Goal: Task Accomplishment & Management: Use online tool/utility

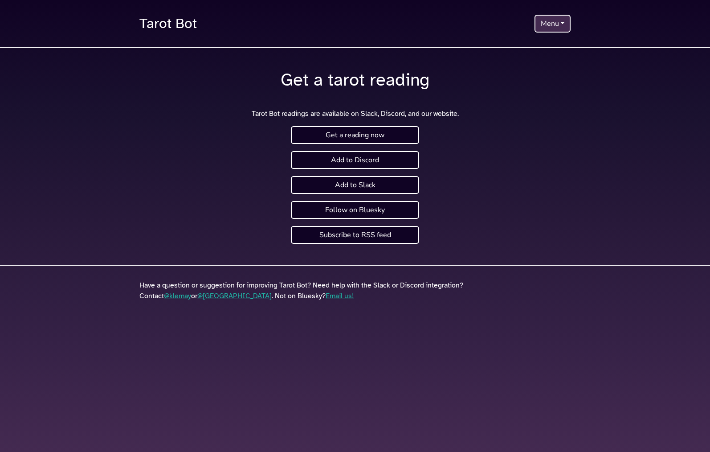
click at [550, 23] on button "Menu" at bounding box center [553, 24] width 36 height 18
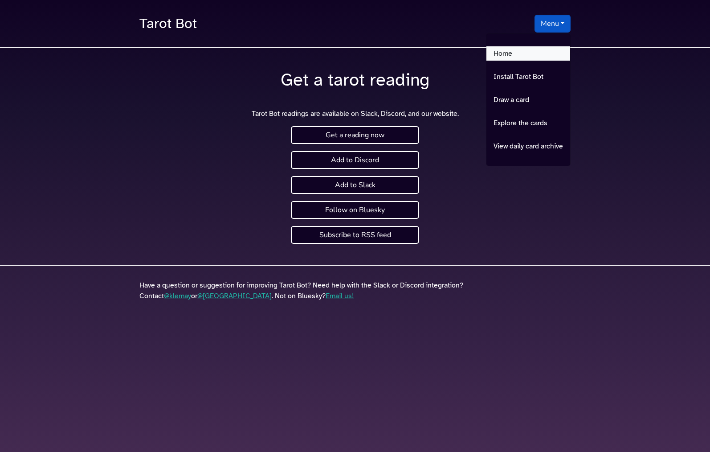
click at [530, 49] on link "Home" at bounding box center [529, 53] width 84 height 14
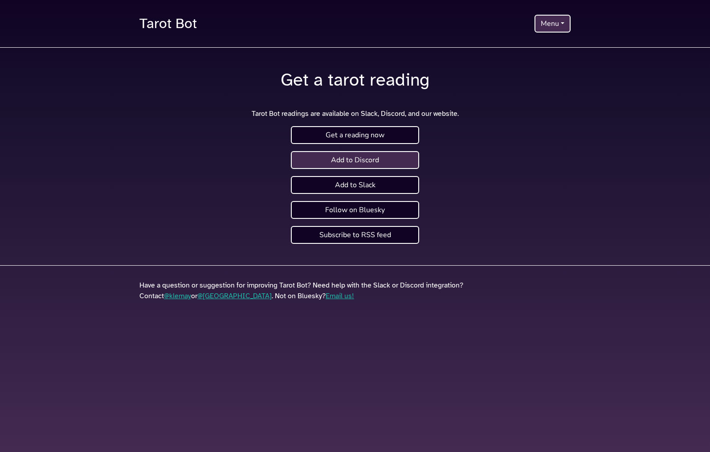
click at [351, 162] on link "Add to Discord" at bounding box center [355, 160] width 128 height 18
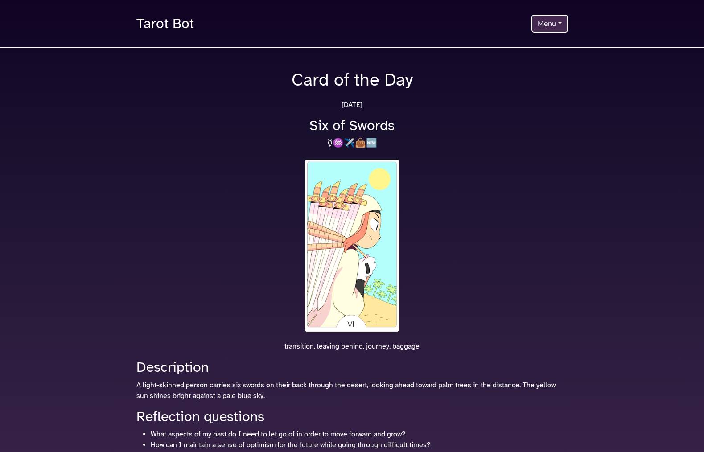
click at [545, 16] on button "Menu" at bounding box center [549, 24] width 36 height 18
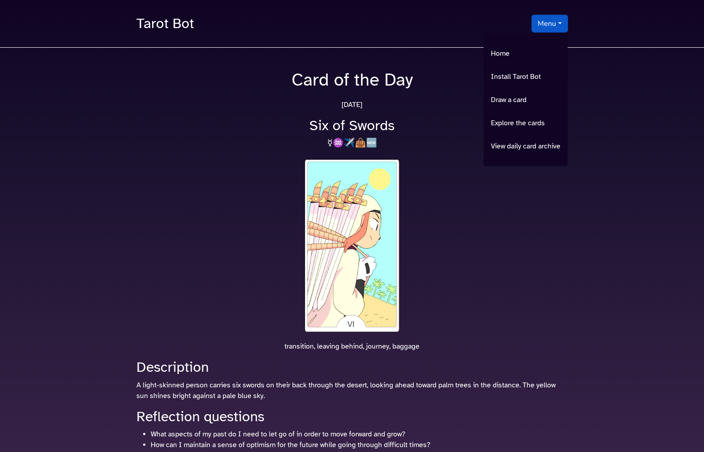
click at [175, 26] on link "Tarot Bot" at bounding box center [164, 24] width 57 height 26
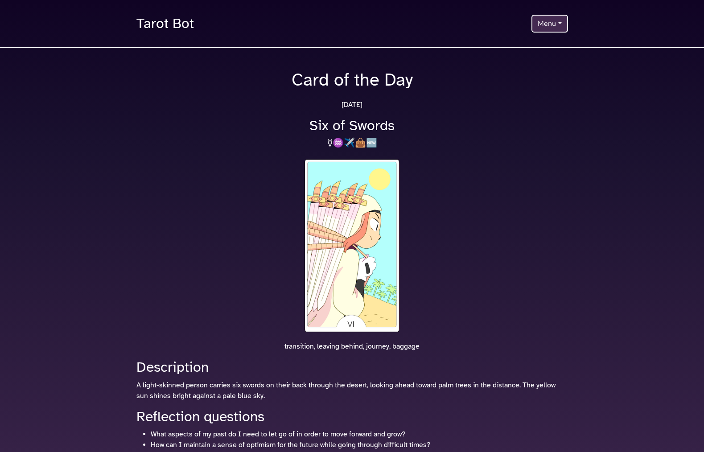
click at [168, 24] on link "Tarot Bot" at bounding box center [164, 24] width 57 height 26
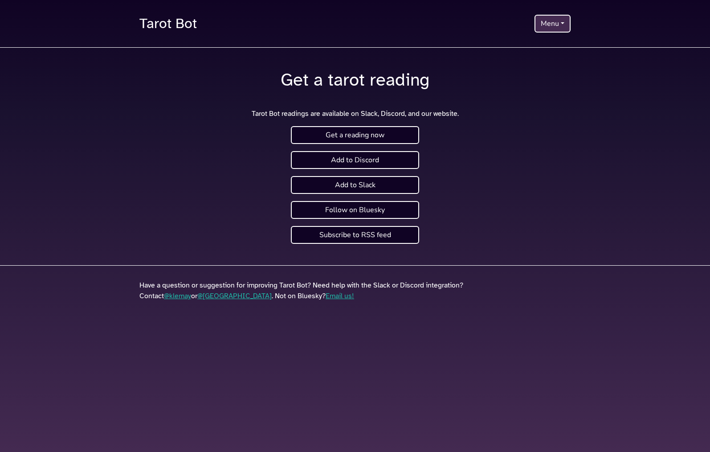
click at [196, 102] on div "Get a tarot reading Tarot Bot readings are available on Slack, Discord, and our…" at bounding box center [355, 94] width 442 height 50
